Goal: Information Seeking & Learning: Learn about a topic

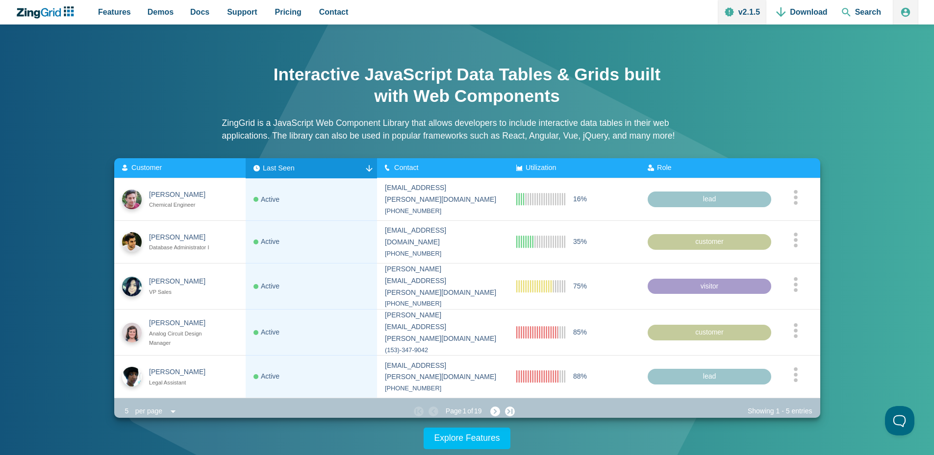
click at [396, 170] on span "Contact" at bounding box center [406, 168] width 25 height 8
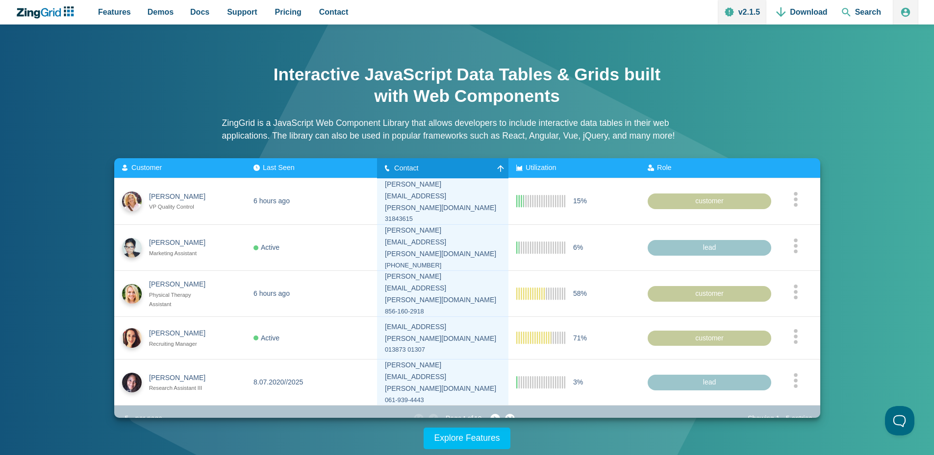
click at [396, 170] on span "Contact" at bounding box center [406, 168] width 25 height 8
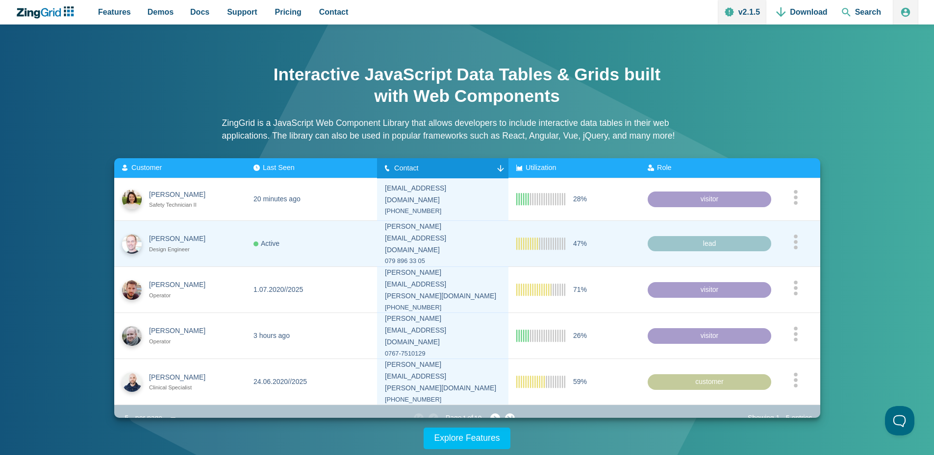
click at [408, 256] on div "079 896 33 05" at bounding box center [443, 261] width 116 height 11
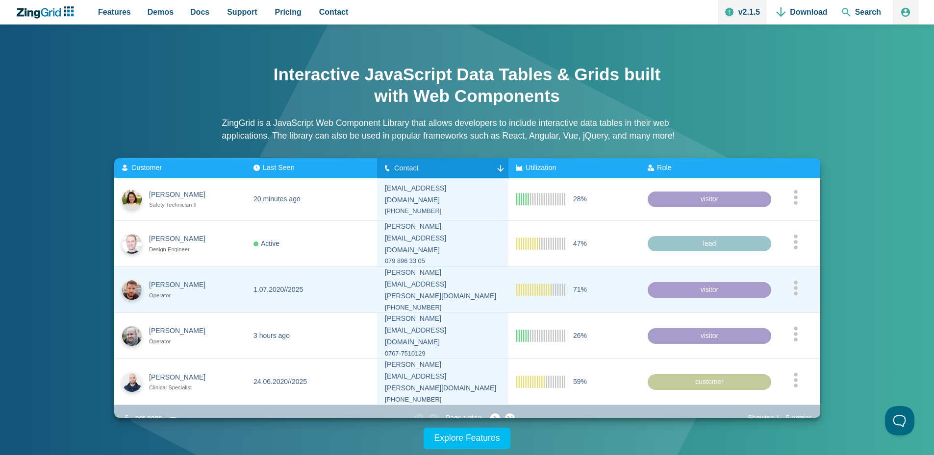
click at [319, 293] on zg-cell "1.07.2020//2025" at bounding box center [311, 290] width 131 height 46
click at [302, 284] on div "1.07.2020//2025" at bounding box center [277, 290] width 49 height 12
click at [355, 293] on zg-cell "1.07.2020//2025" at bounding box center [311, 290] width 131 height 46
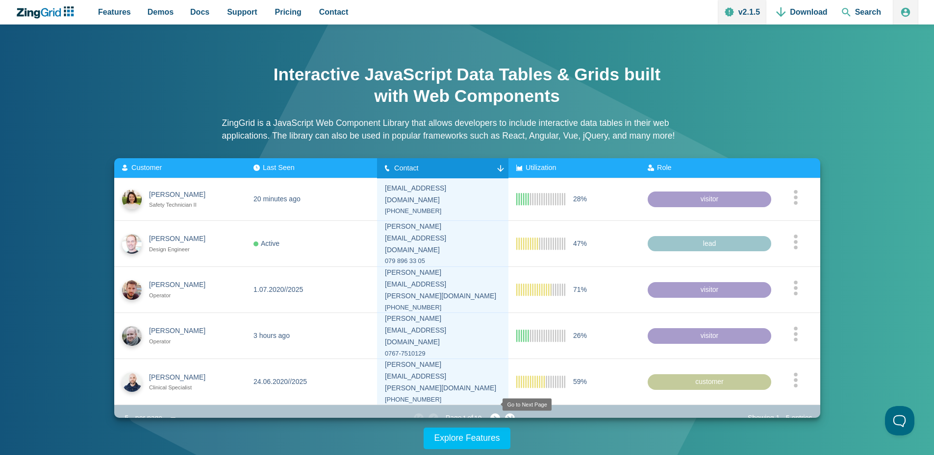
click at [493, 414] on zg-icon "nextpage" at bounding box center [495, 419] width 10 height 10
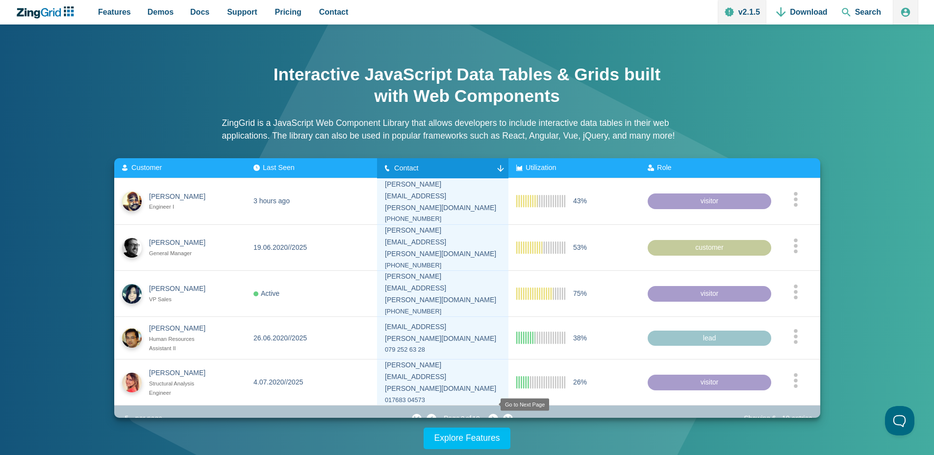
click at [493, 414] on zg-icon "nextpage" at bounding box center [493, 419] width 10 height 10
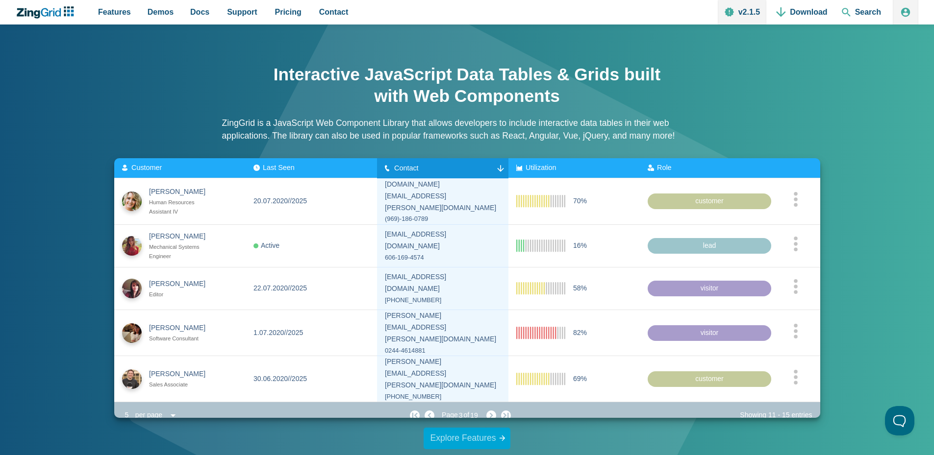
click at [477, 437] on link "Explore Features" at bounding box center [466, 439] width 87 height 22
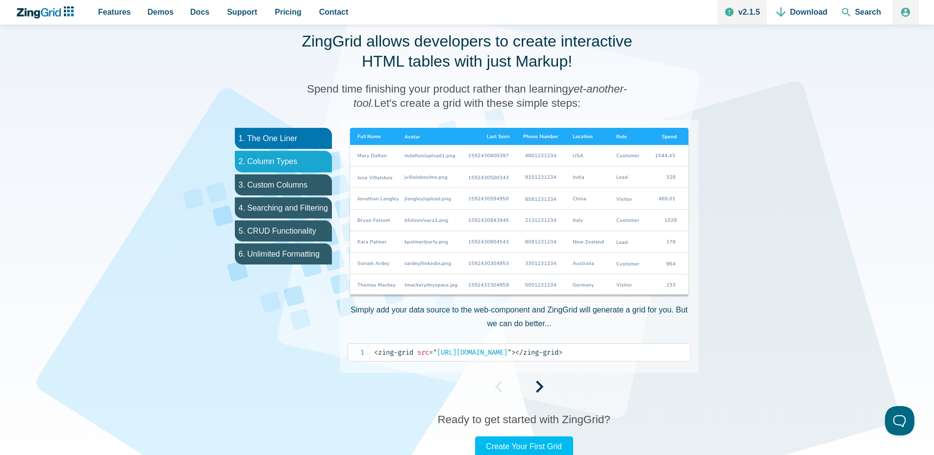
click at [297, 161] on li "2. Column Types" at bounding box center [283, 161] width 97 height 21
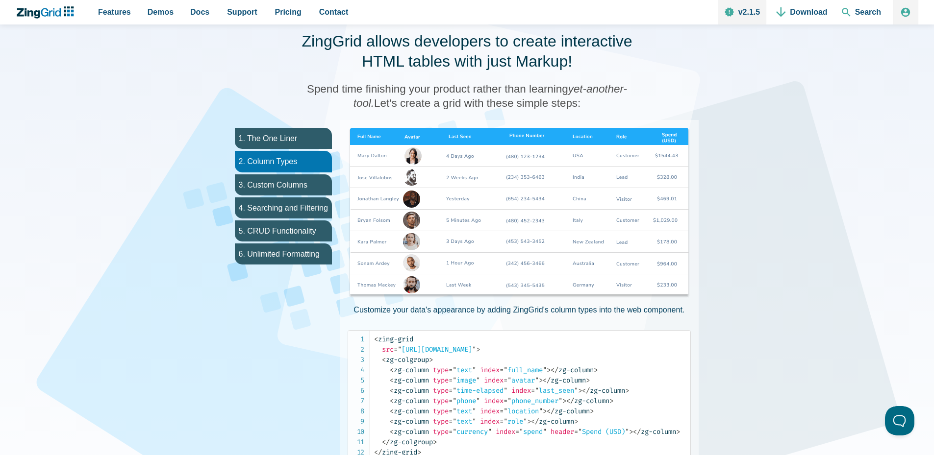
click at [455, 135] on img "App Content" at bounding box center [518, 214] width 343 height 172
click at [294, 183] on li "3. Custom Columns" at bounding box center [283, 184] width 97 height 21
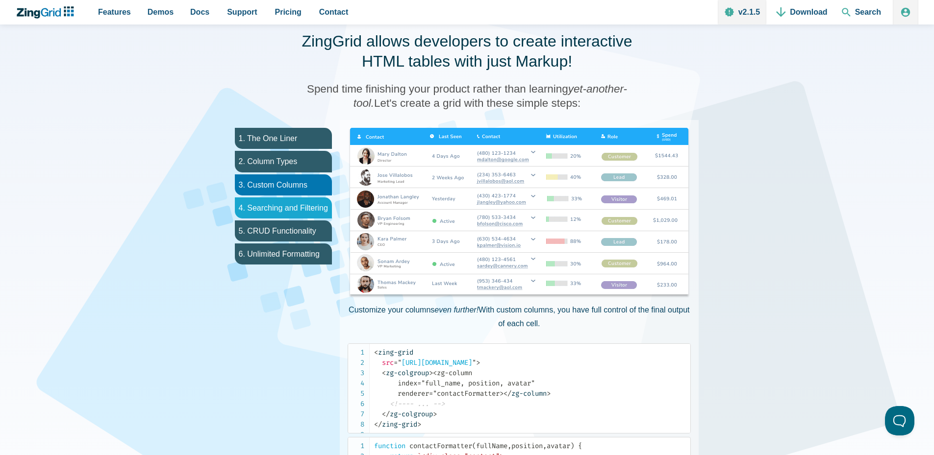
click at [288, 208] on li "4. Searching and Filtering" at bounding box center [283, 207] width 97 height 21
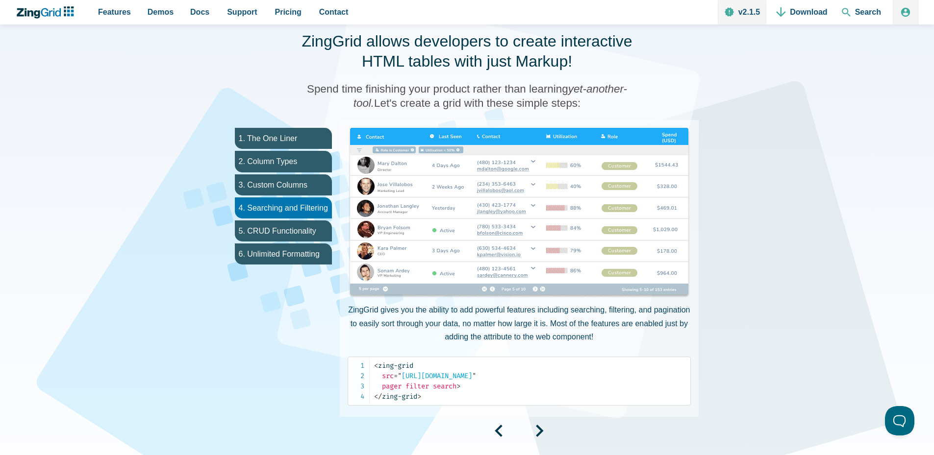
click at [418, 151] on img "App Content" at bounding box center [518, 214] width 343 height 172
click at [360, 149] on img "App Content" at bounding box center [518, 214] width 343 height 172
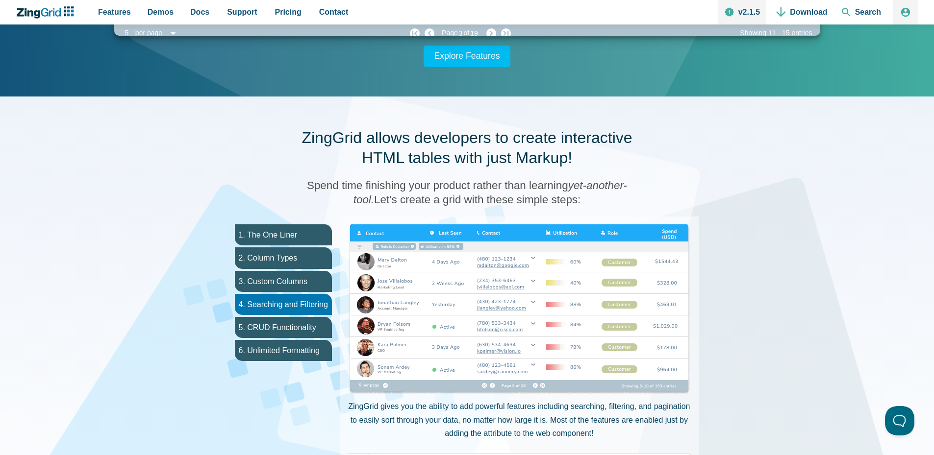
scroll to position [283, 0]
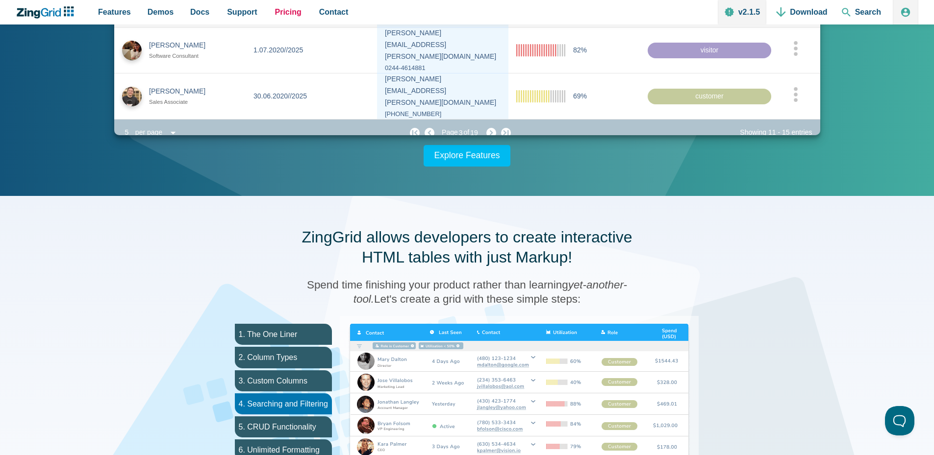
click at [275, 8] on span "Pricing" at bounding box center [288, 11] width 26 height 13
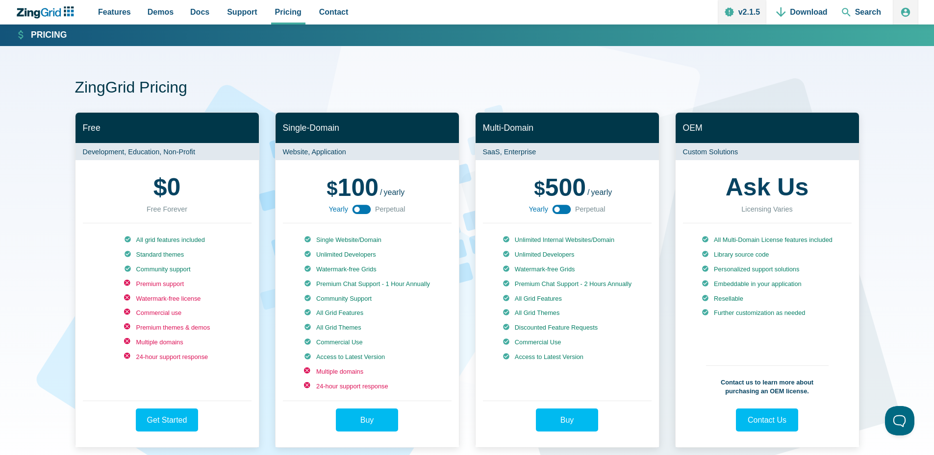
click at [190, 279] on ul "All grid features included Standard themes Community support Premium support Wa…" at bounding box center [167, 313] width 86 height 155
click at [144, 10] on link "Demos" at bounding box center [161, 12] width 34 height 25
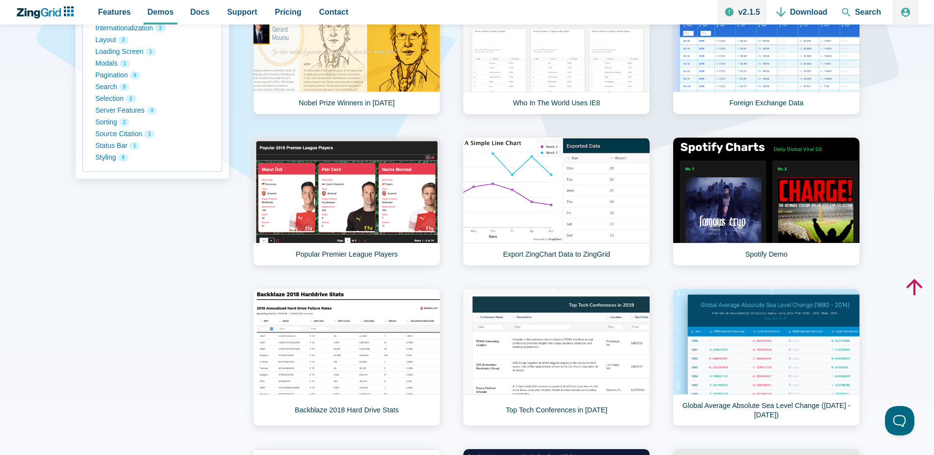
scroll to position [392, 0]
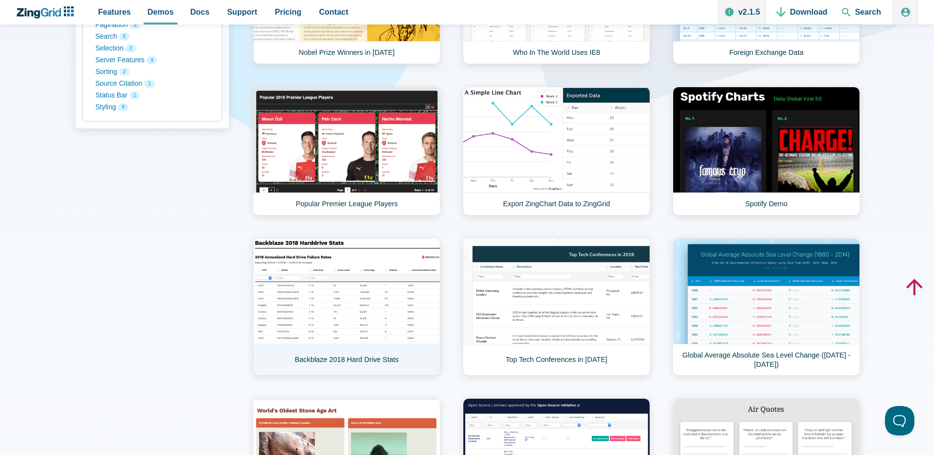
click at [356, 314] on link "Backblaze 2018 Hard Drive Stats" at bounding box center [346, 307] width 187 height 138
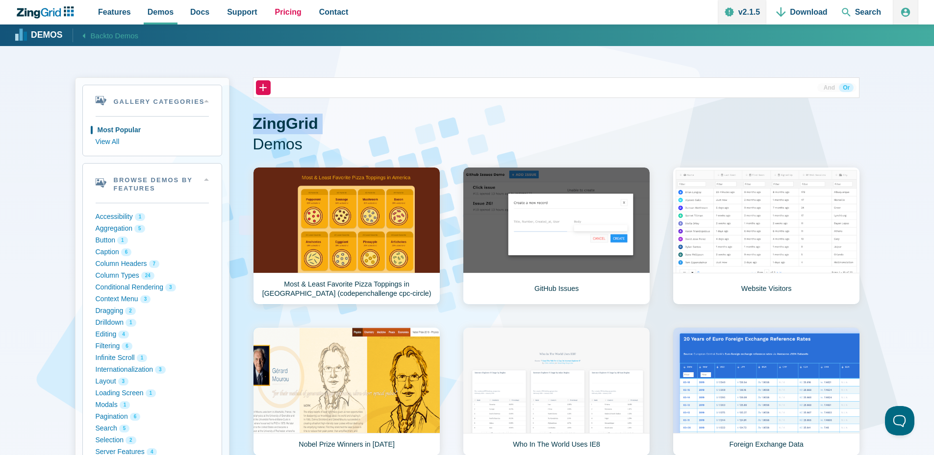
click at [275, 15] on span "Pricing" at bounding box center [288, 11] width 26 height 13
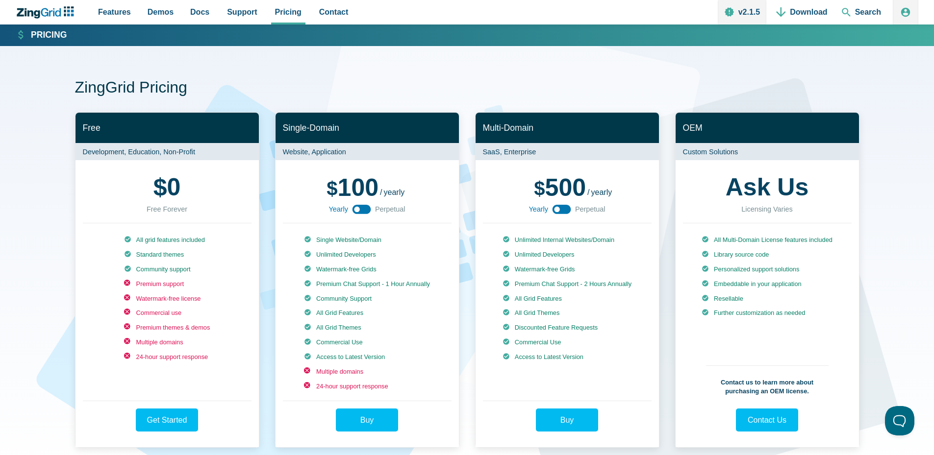
click at [315, 152] on p "Website, Application" at bounding box center [366, 151] width 183 height 17
click at [350, 152] on p "Website, Application" at bounding box center [366, 151] width 183 height 17
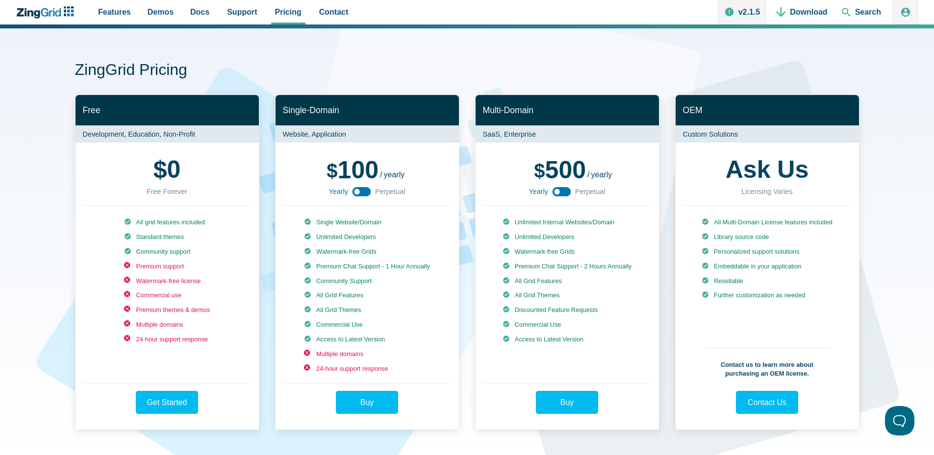
scroll to position [49, 0]
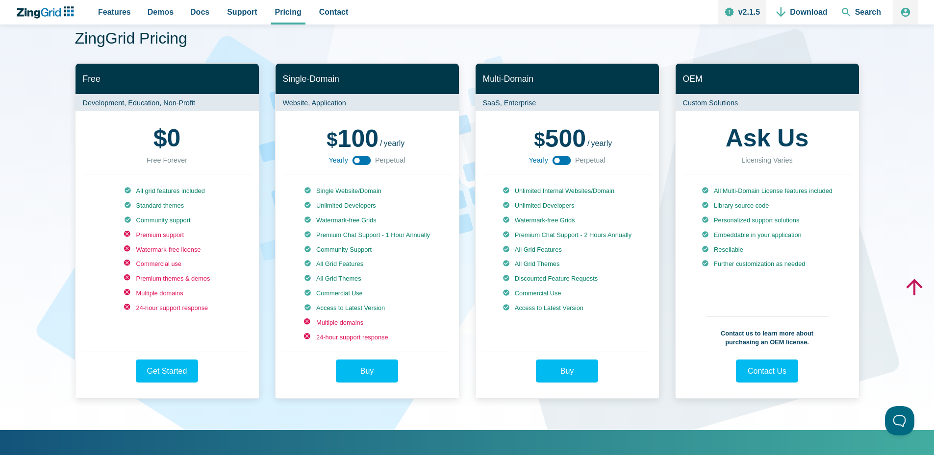
click at [357, 159] on icon "App Content" at bounding box center [361, 160] width 22 height 22
click at [392, 163] on span "Perpetual" at bounding box center [390, 160] width 30 height 12
click at [334, 327] on li "Multiple domains" at bounding box center [366, 323] width 132 height 9
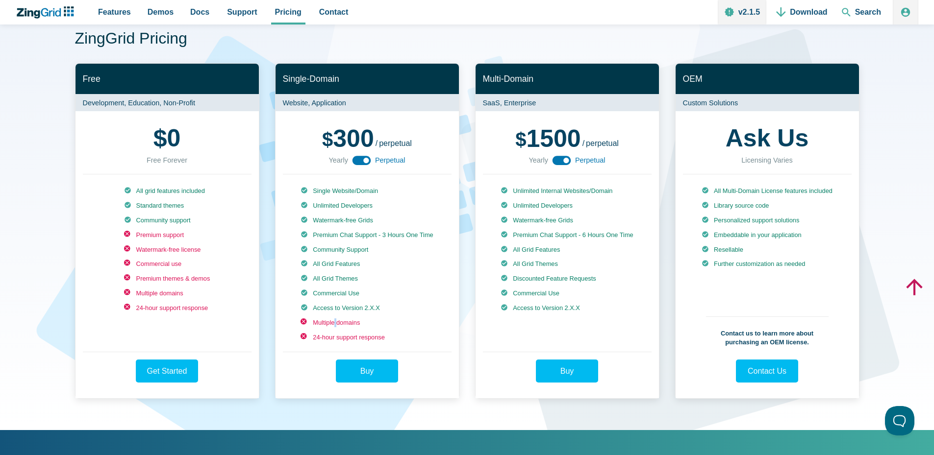
click at [334, 327] on li "Multiple domains" at bounding box center [366, 323] width 132 height 9
click at [316, 342] on li "24-hour support response" at bounding box center [366, 337] width 132 height 9
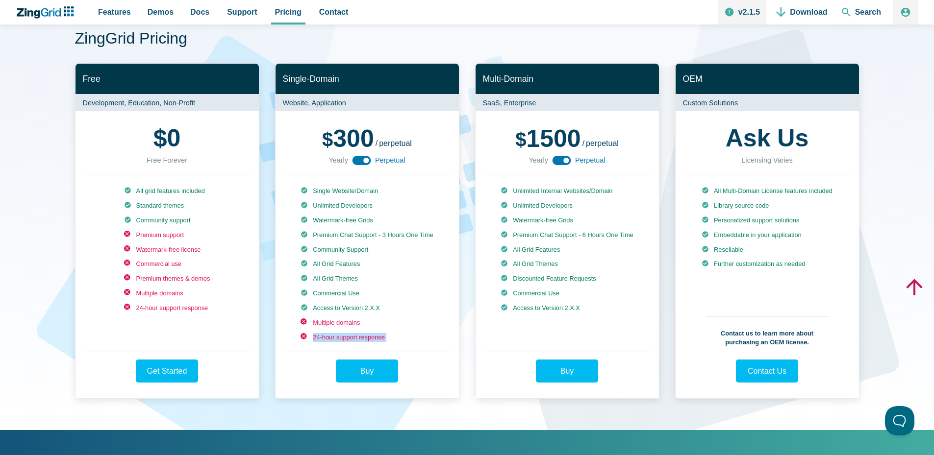
click at [318, 352] on div "Single Website/Domain Unlimited Developers Watermark-free Grids Premium Chat Su…" at bounding box center [367, 262] width 169 height 177
click at [349, 342] on li "24-hour support response" at bounding box center [366, 337] width 132 height 9
click at [362, 342] on li "24-hour support response" at bounding box center [366, 337] width 132 height 9
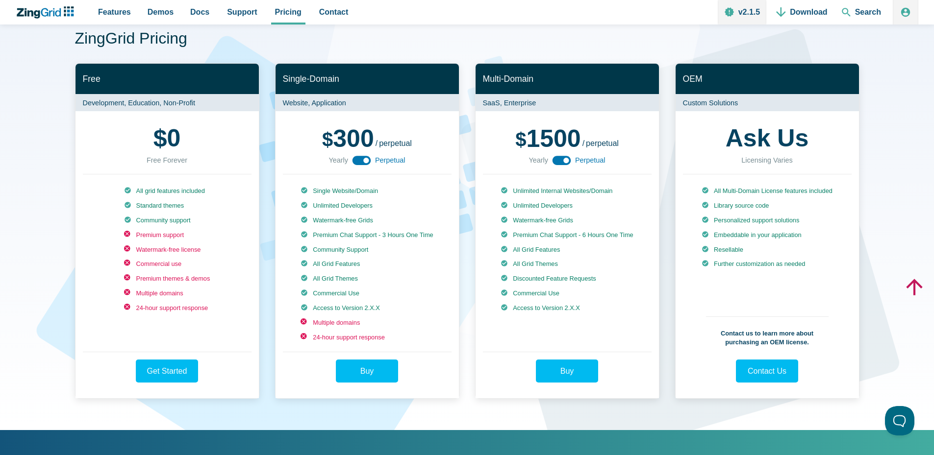
click at [402, 327] on li "Multiple domains" at bounding box center [366, 323] width 132 height 9
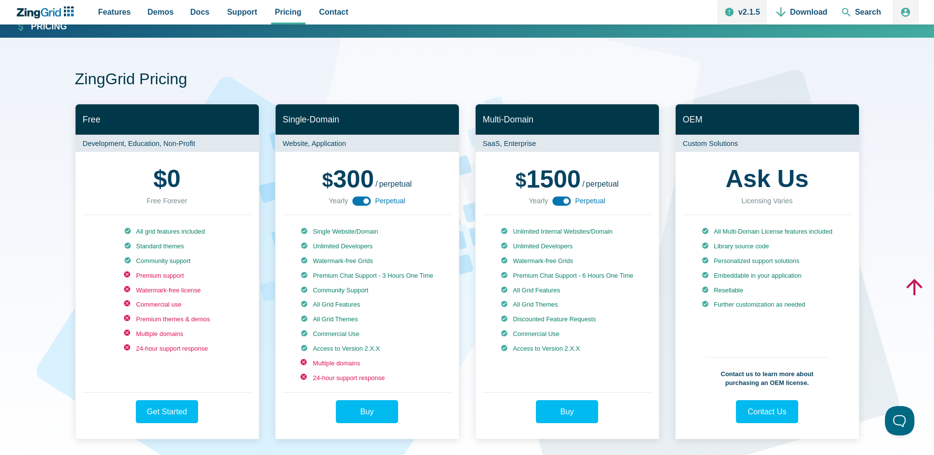
scroll to position [0, 0]
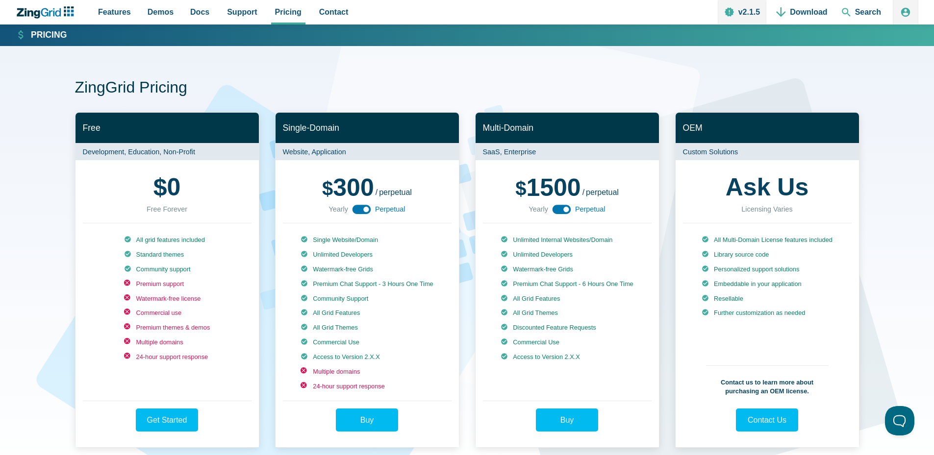
click at [365, 187] on span "300" at bounding box center [348, 187] width 52 height 27
click at [388, 185] on div "100 300 / yearly perpetual" at bounding box center [367, 184] width 90 height 25
click at [39, 33] on strong "Pricing" at bounding box center [49, 35] width 36 height 9
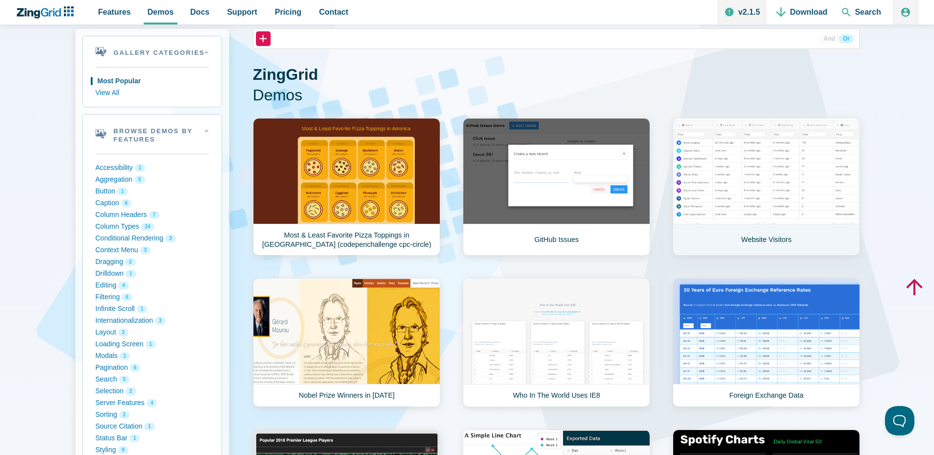
click at [763, 185] on link "Website Visitors" at bounding box center [765, 187] width 187 height 138
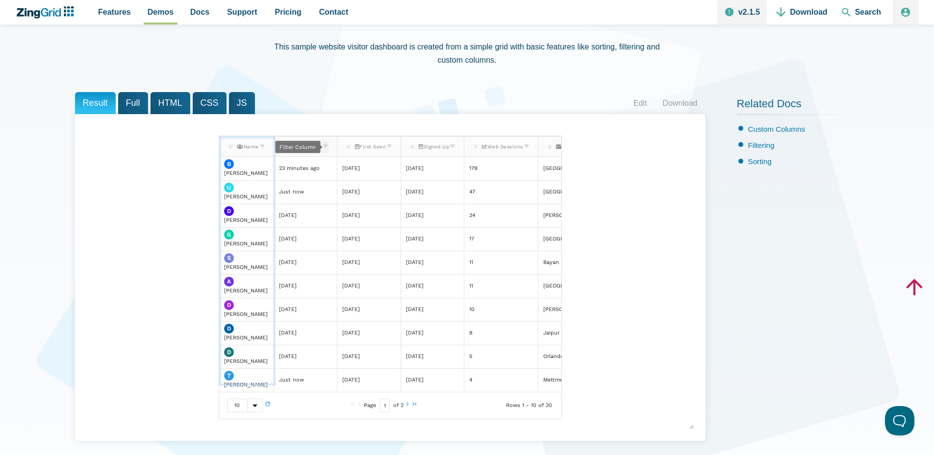
click at [328, 143] on zg-icon "filter" at bounding box center [324, 148] width 7 height 10
click at [305, 148] on span "Last Seen" at bounding box center [306, 146] width 30 height 5
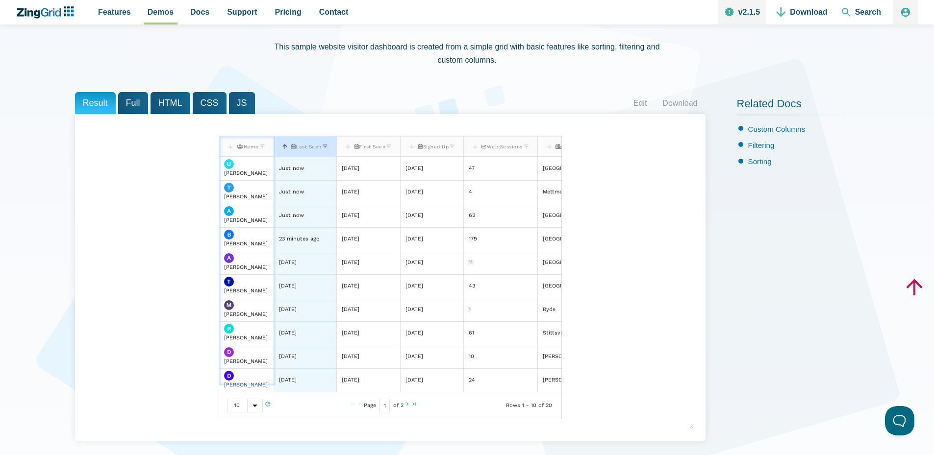
click at [297, 147] on span "Last Seen" at bounding box center [306, 146] width 30 height 5
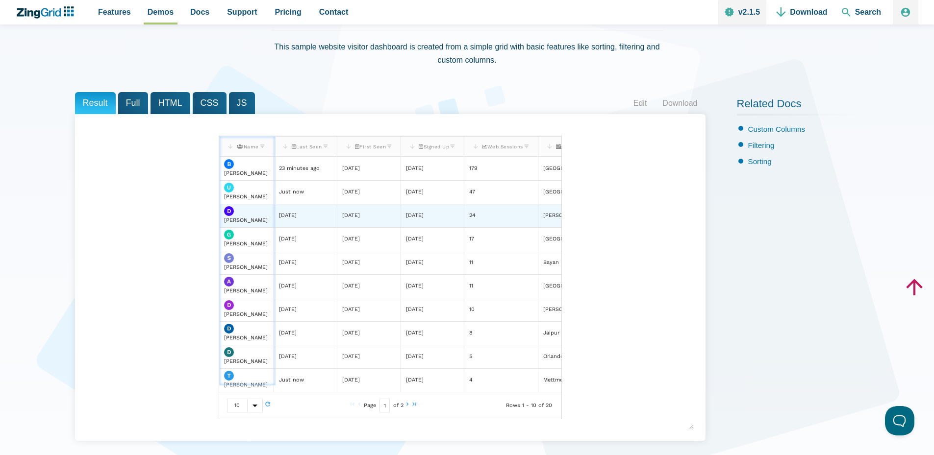
click at [327, 220] on zg-cell "[DATE]" at bounding box center [304, 216] width 63 height 24
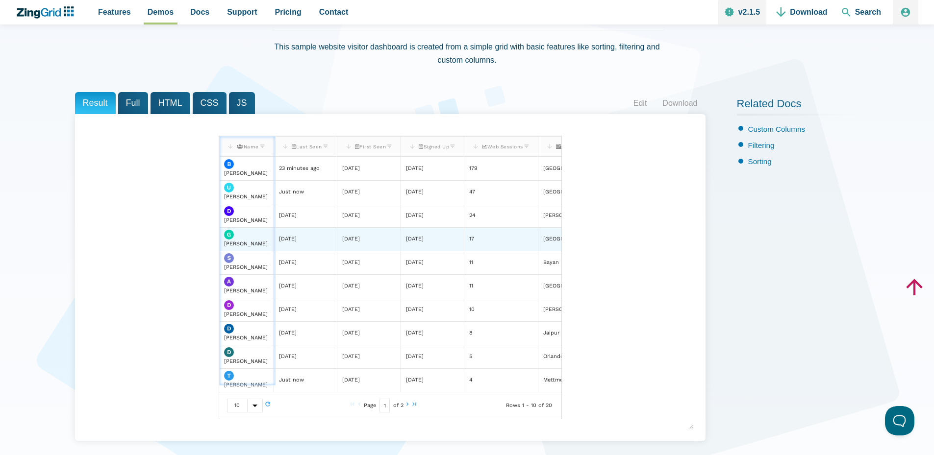
drag, startPoint x: 386, startPoint y: 226, endPoint x: 394, endPoint y: 243, distance: 18.2
click at [0, 0] on slot "[PERSON_NAME] 23 minutes ago [DATE] [DATE] 179 Albuquerque [PERSON_NAME] Just n…" at bounding box center [0, 0] width 0 height 0
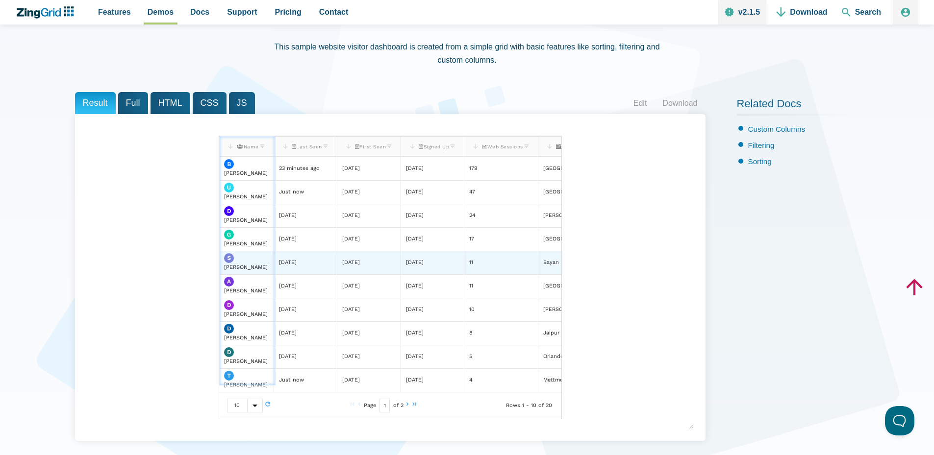
click at [461, 254] on zg-cell "[DATE]" at bounding box center [431, 263] width 63 height 24
